Goal: Find specific page/section: Find specific page/section

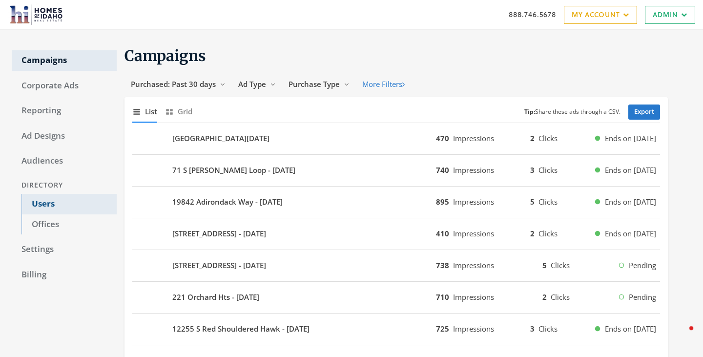
click at [48, 207] on link "Users" at bounding box center [68, 204] width 95 height 21
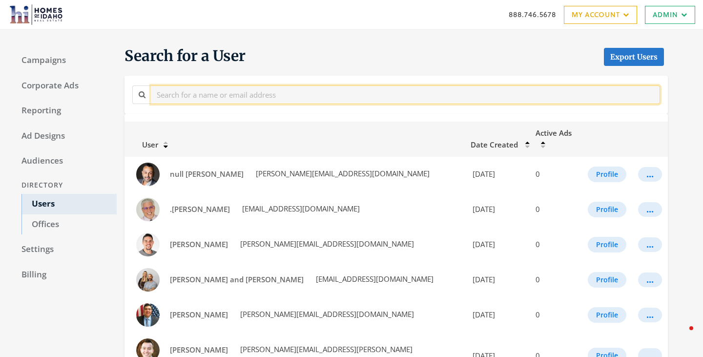
click at [292, 96] on input "text" at bounding box center [405, 94] width 509 height 18
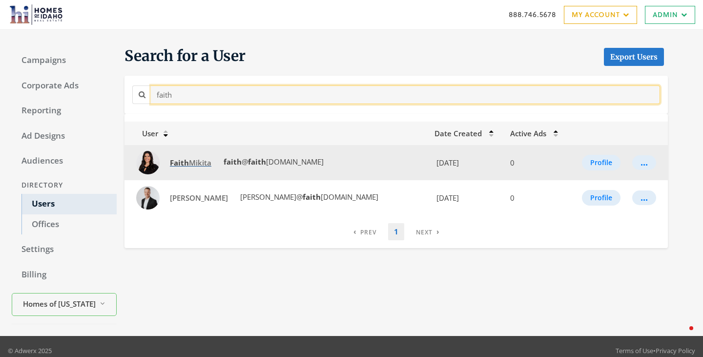
type input "faith"
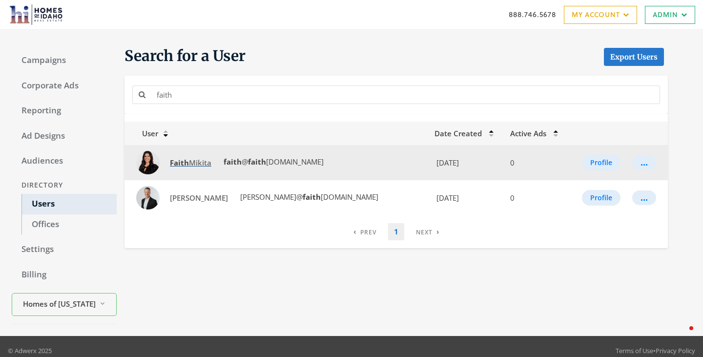
click at [189, 169] on link "[PERSON_NAME]" at bounding box center [191, 163] width 54 height 18
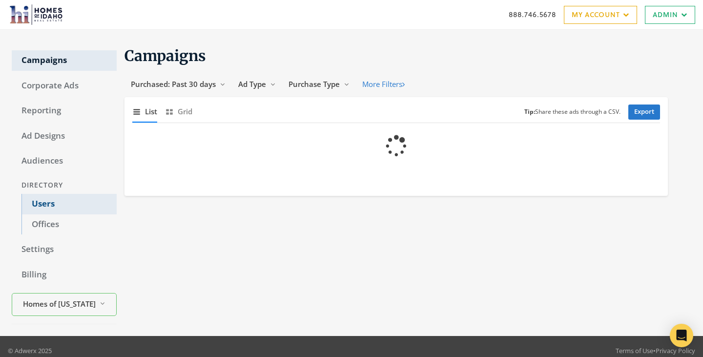
click at [60, 205] on link "Users" at bounding box center [68, 204] width 95 height 21
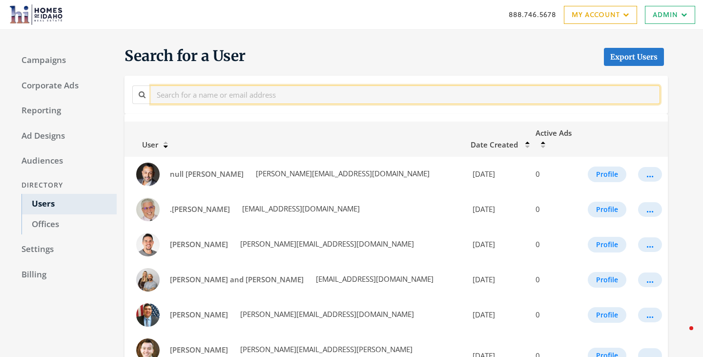
click at [217, 93] on input "text" at bounding box center [405, 94] width 509 height 18
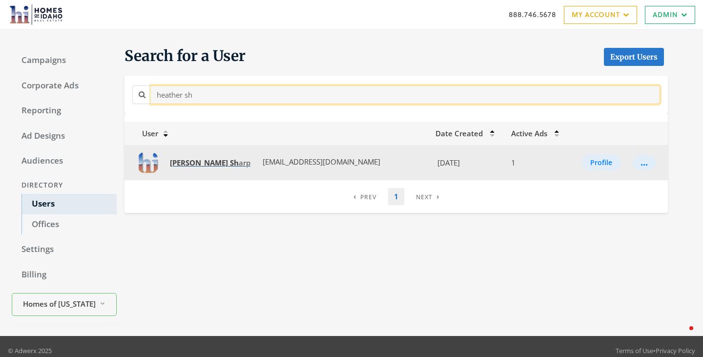
type input "heather sh"
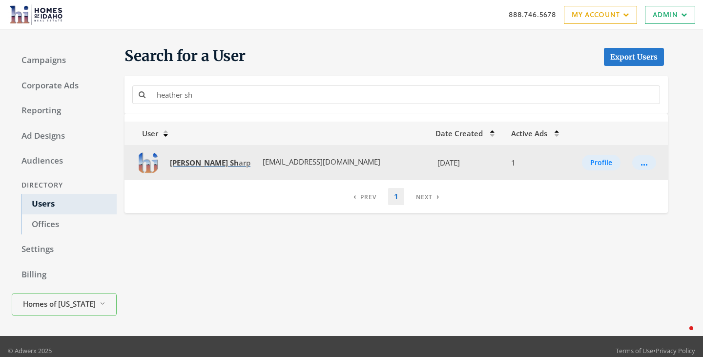
click at [230, 161] on strong "Sh" at bounding box center [234, 163] width 9 height 10
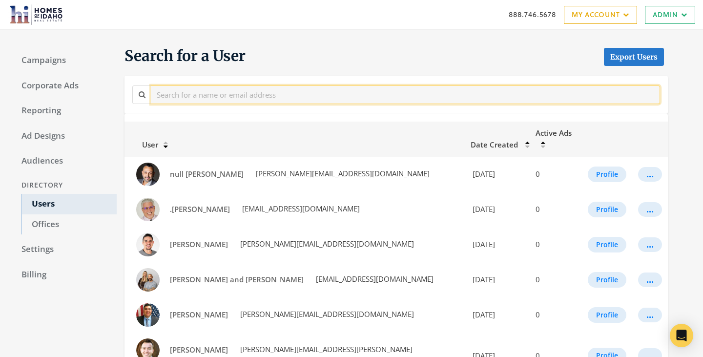
click at [252, 99] on input "text" at bounding box center [405, 94] width 509 height 18
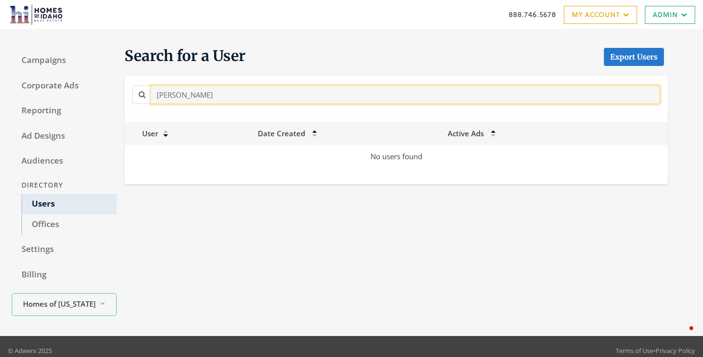
click at [262, 100] on input "heather sharep" at bounding box center [405, 94] width 509 height 18
type input "heather sharp"
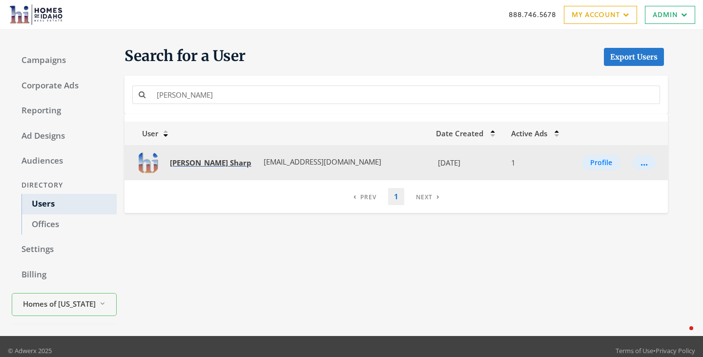
click at [230, 167] on strong "Heather" at bounding box center [240, 163] width 21 height 10
